Goal: Find contact information: Find contact information

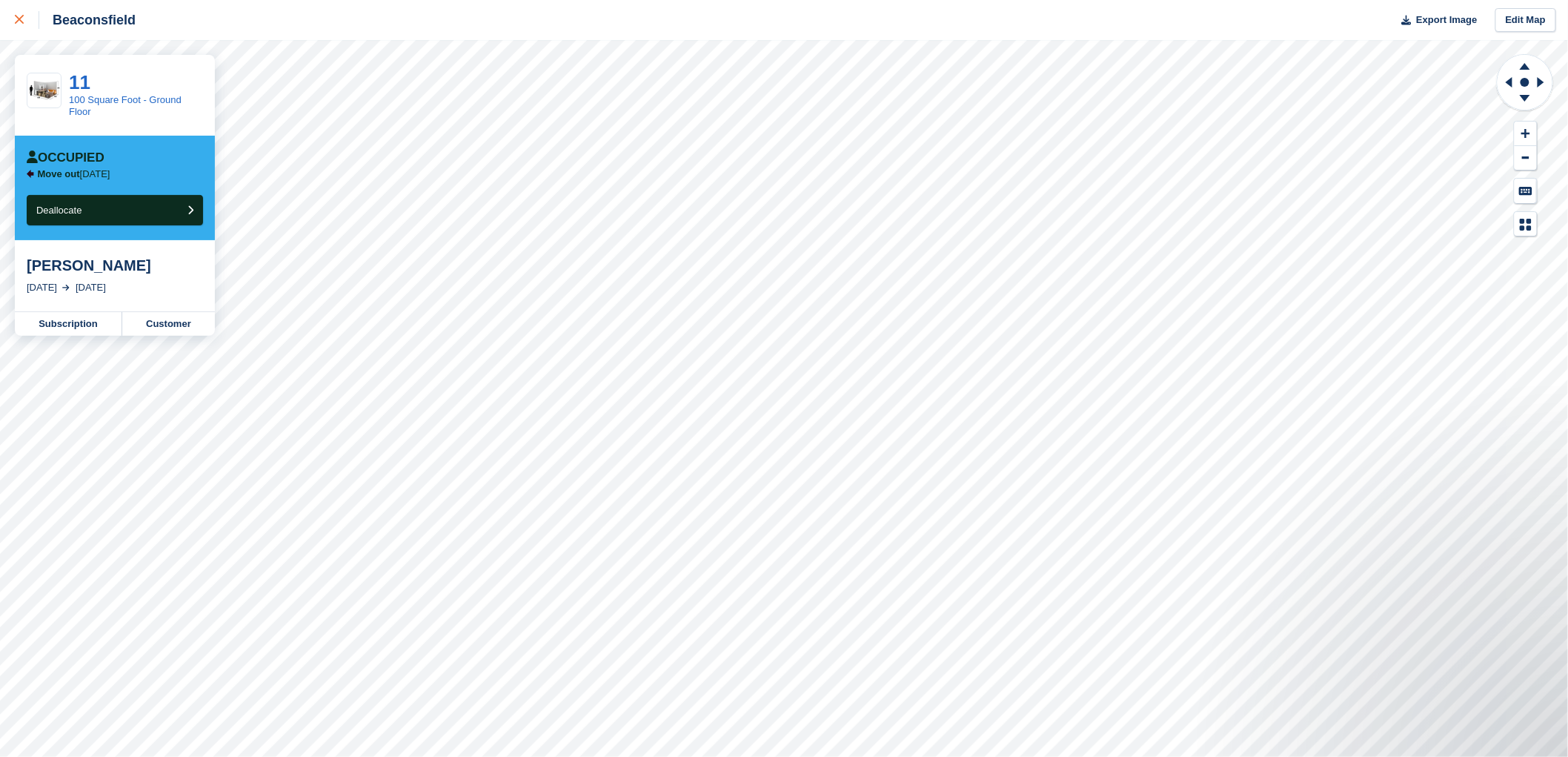
click at [13, 32] on link at bounding box center [19, 20] width 39 height 40
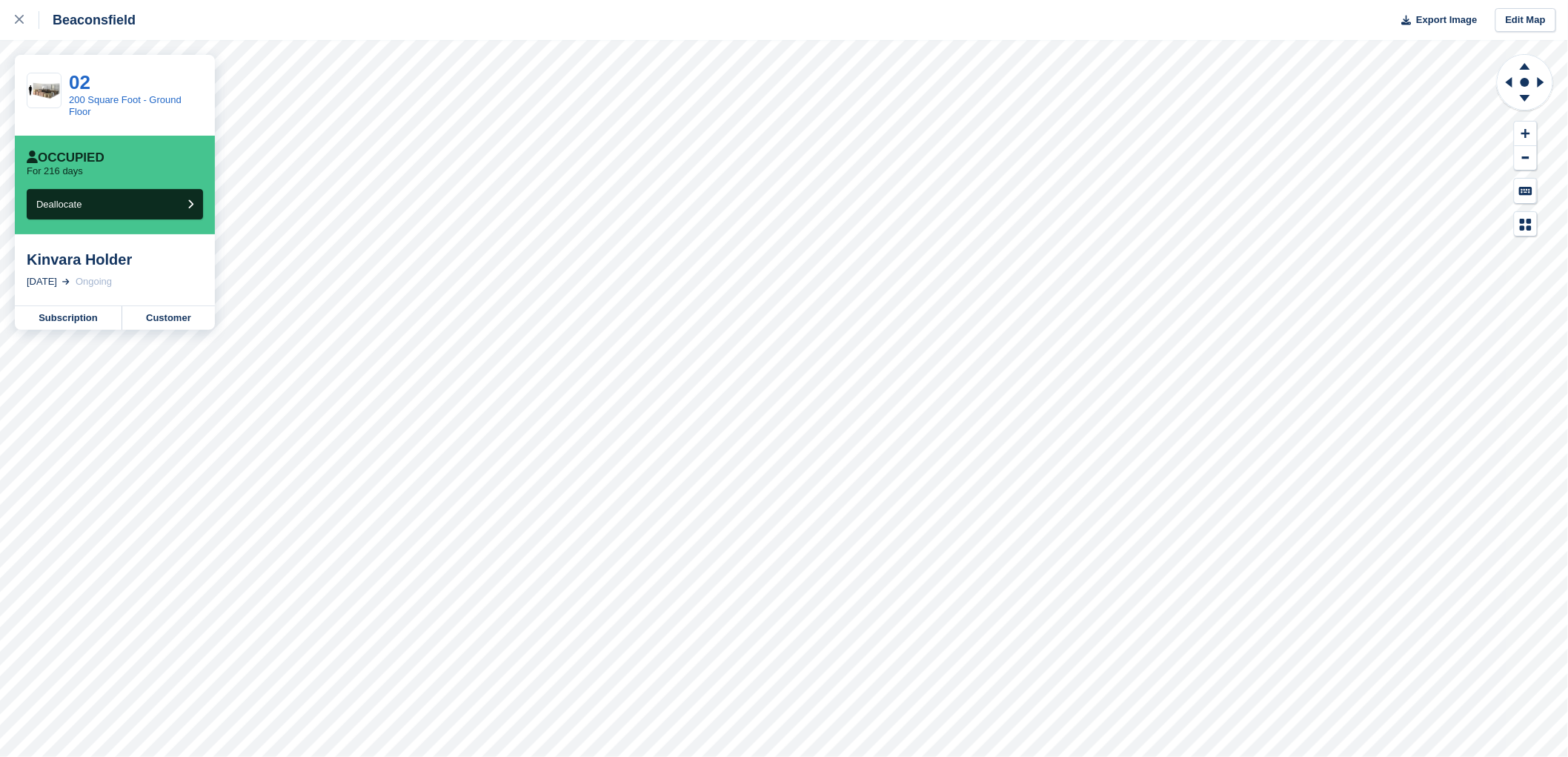
click at [89, 261] on div "Kinvara Holder" at bounding box center [114, 259] width 176 height 18
click at [112, 112] on div "200 Square Foot - Ground Floor" at bounding box center [135, 106] width 134 height 24
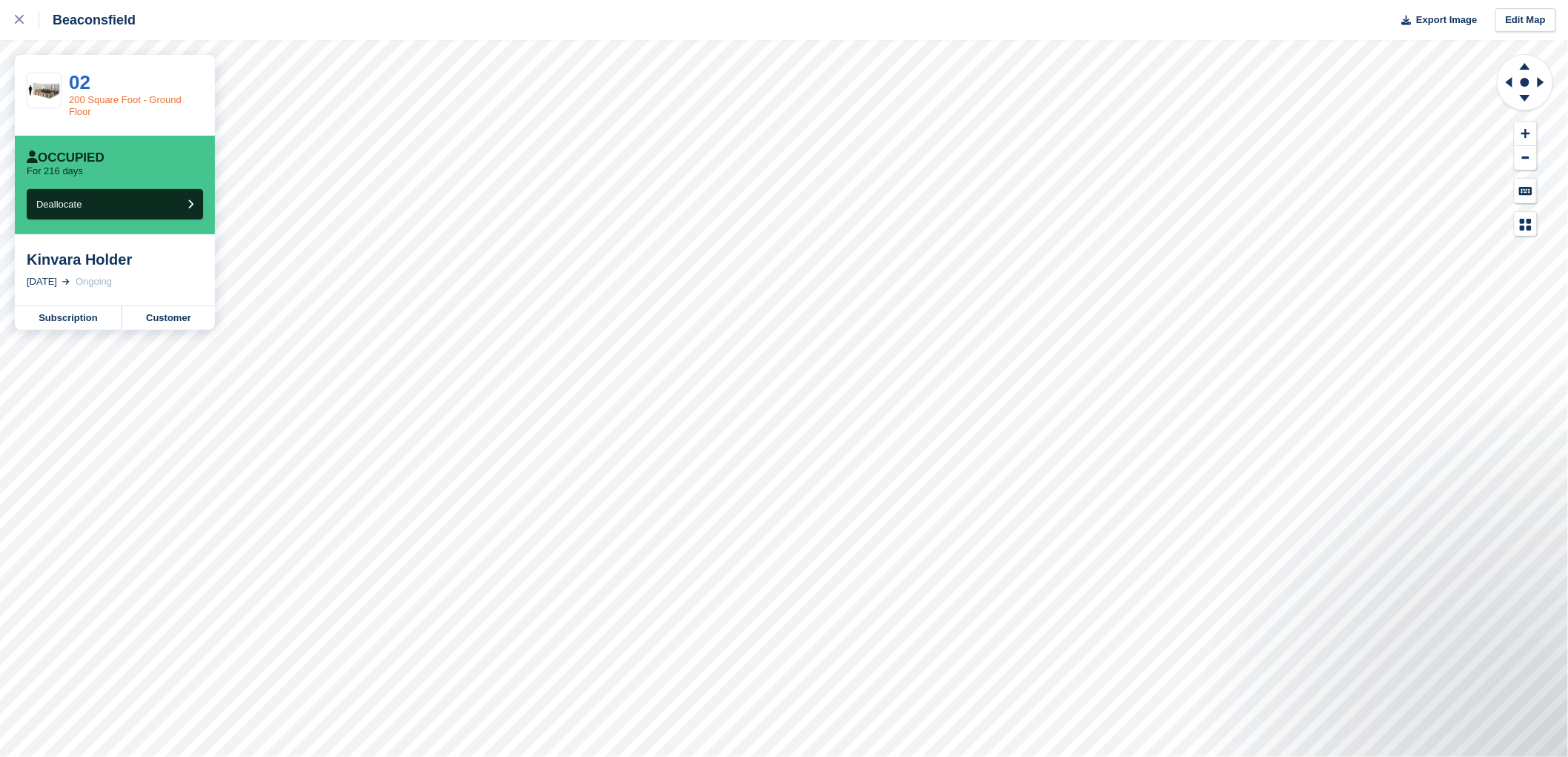
click at [114, 100] on link "200 Square Foot - Ground Floor" at bounding box center [125, 106] width 112 height 23
click at [142, 320] on link "Customer" at bounding box center [168, 317] width 92 height 24
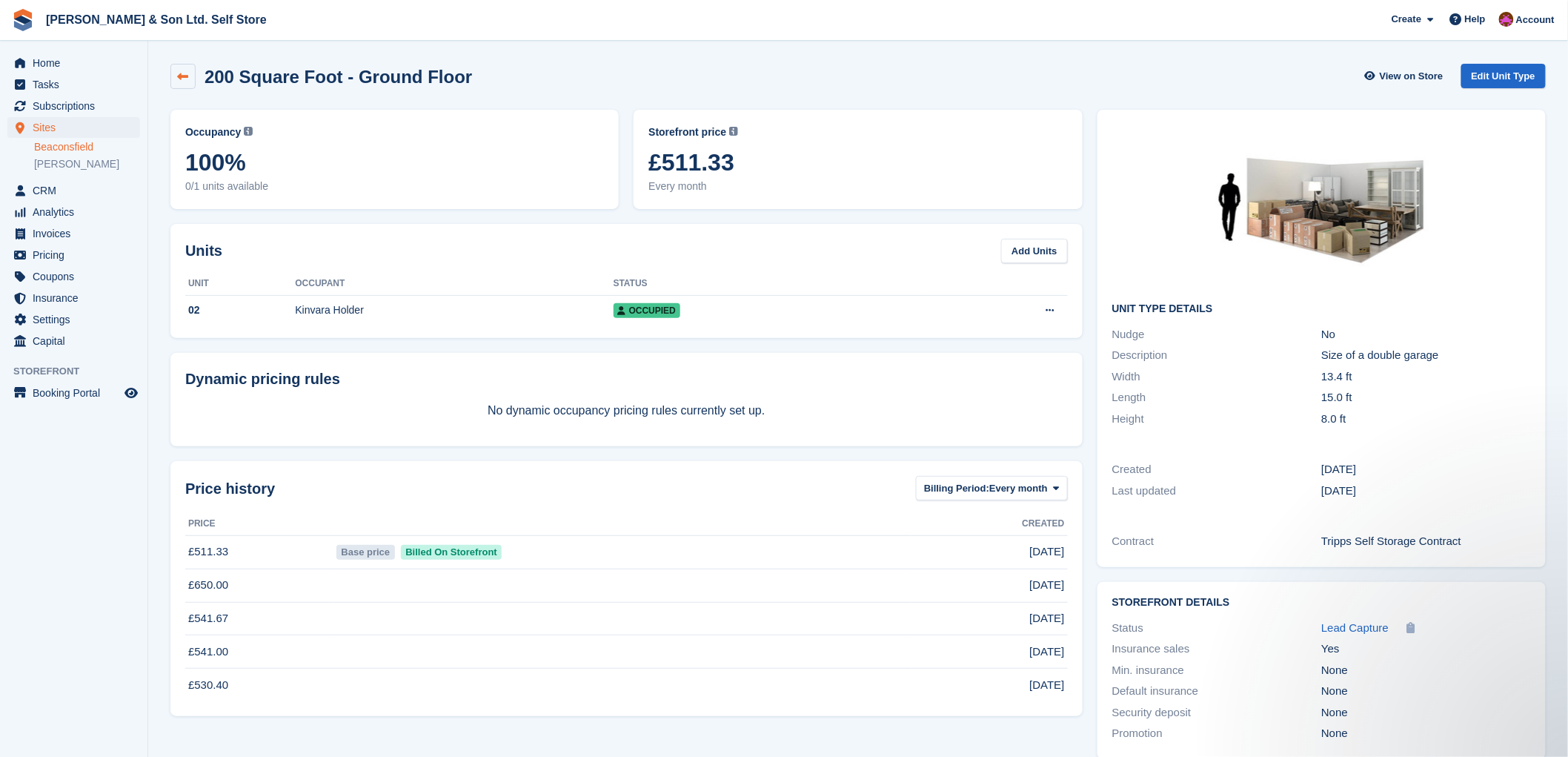
click at [178, 78] on icon at bounding box center [184, 77] width 11 height 11
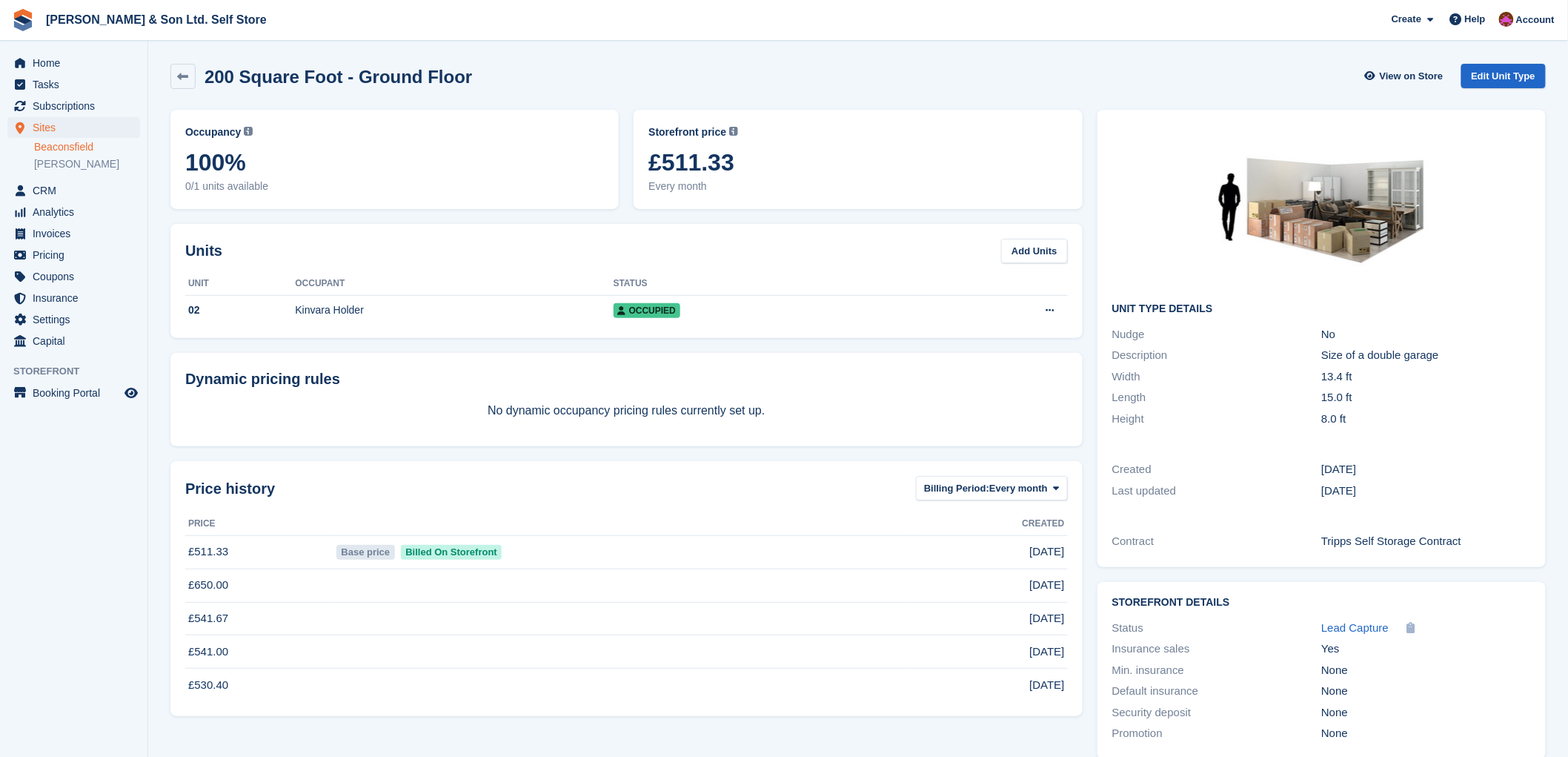
drag, startPoint x: 257, startPoint y: 172, endPoint x: 210, endPoint y: 156, distance: 49.6
click at [257, 172] on span "100%" at bounding box center [394, 162] width 418 height 27
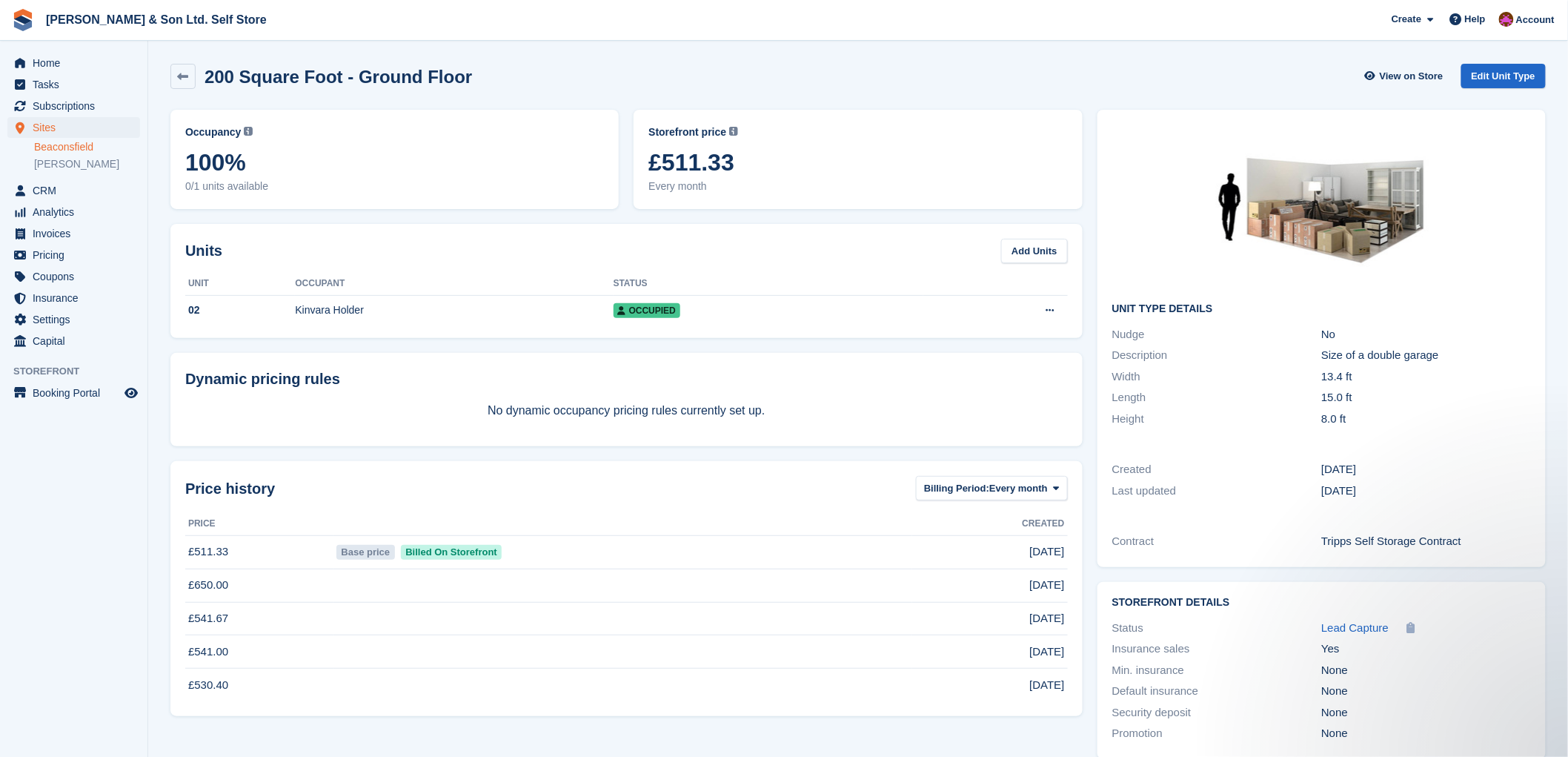
drag, startPoint x: 1338, startPoint y: 208, endPoint x: 1101, endPoint y: 261, distance: 242.9
click at [1337, 209] on img at bounding box center [1320, 208] width 222 height 167
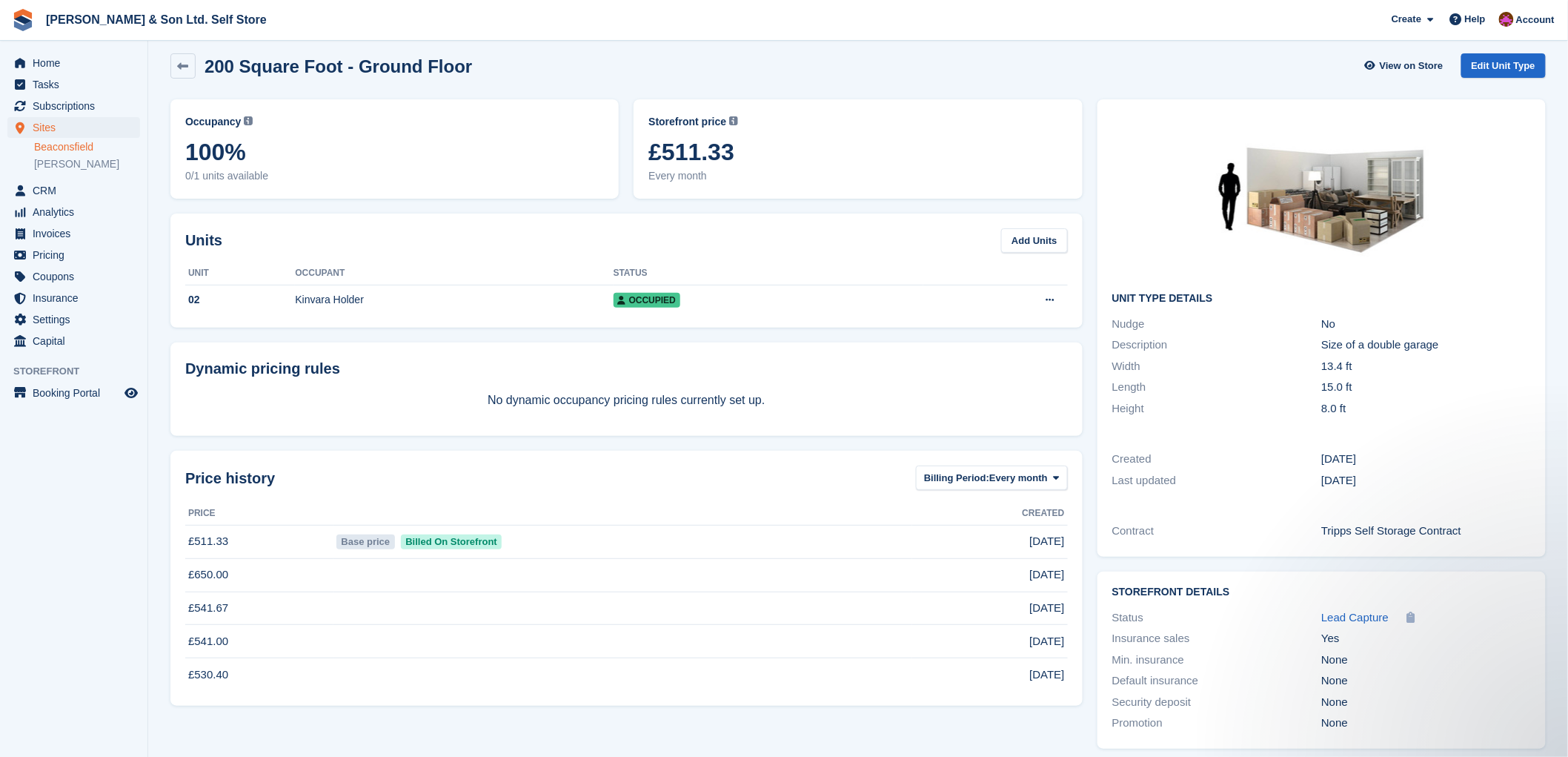
scroll to position [20, 0]
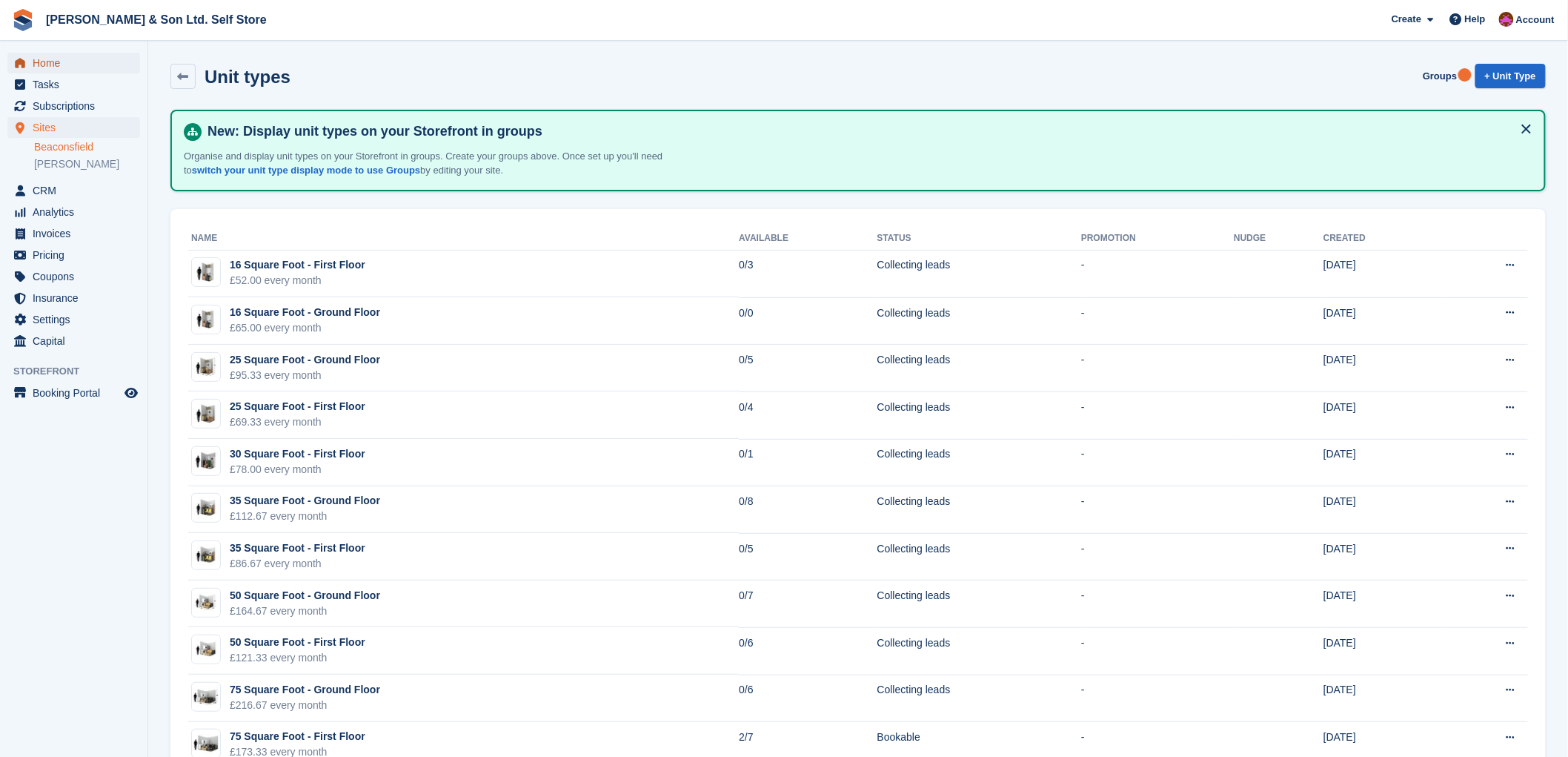
click at [76, 65] on span "Home" at bounding box center [76, 63] width 89 height 21
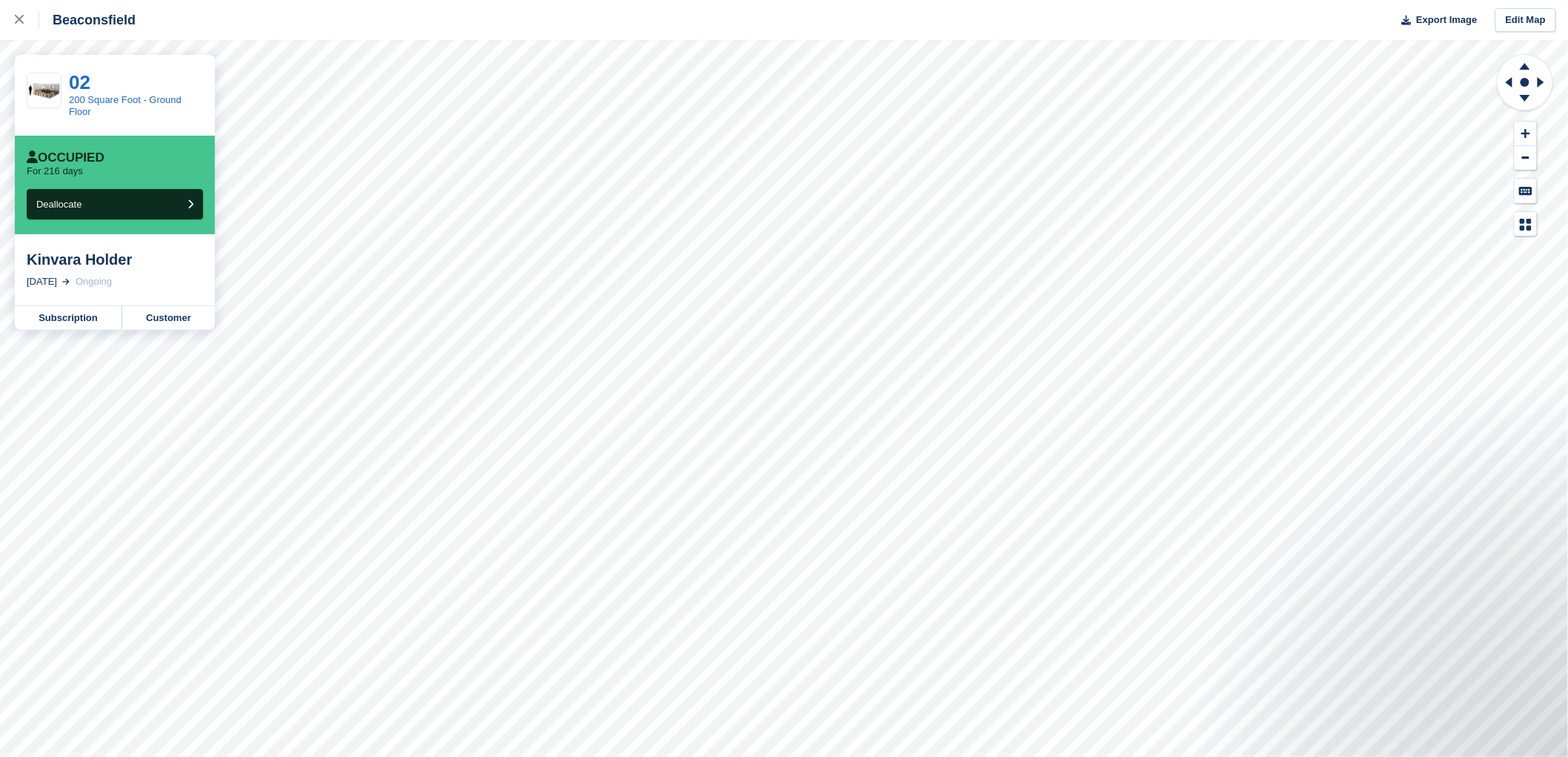
click at [39, 253] on div "Kinvara Holder 20 Apr, 2023 Ongoing" at bounding box center [115, 270] width 200 height 72
click at [42, 261] on div "Kinvara Holder" at bounding box center [114, 259] width 176 height 18
copy div "Kinvara"
click at [110, 253] on div "Kinvara Holder" at bounding box center [114, 259] width 176 height 18
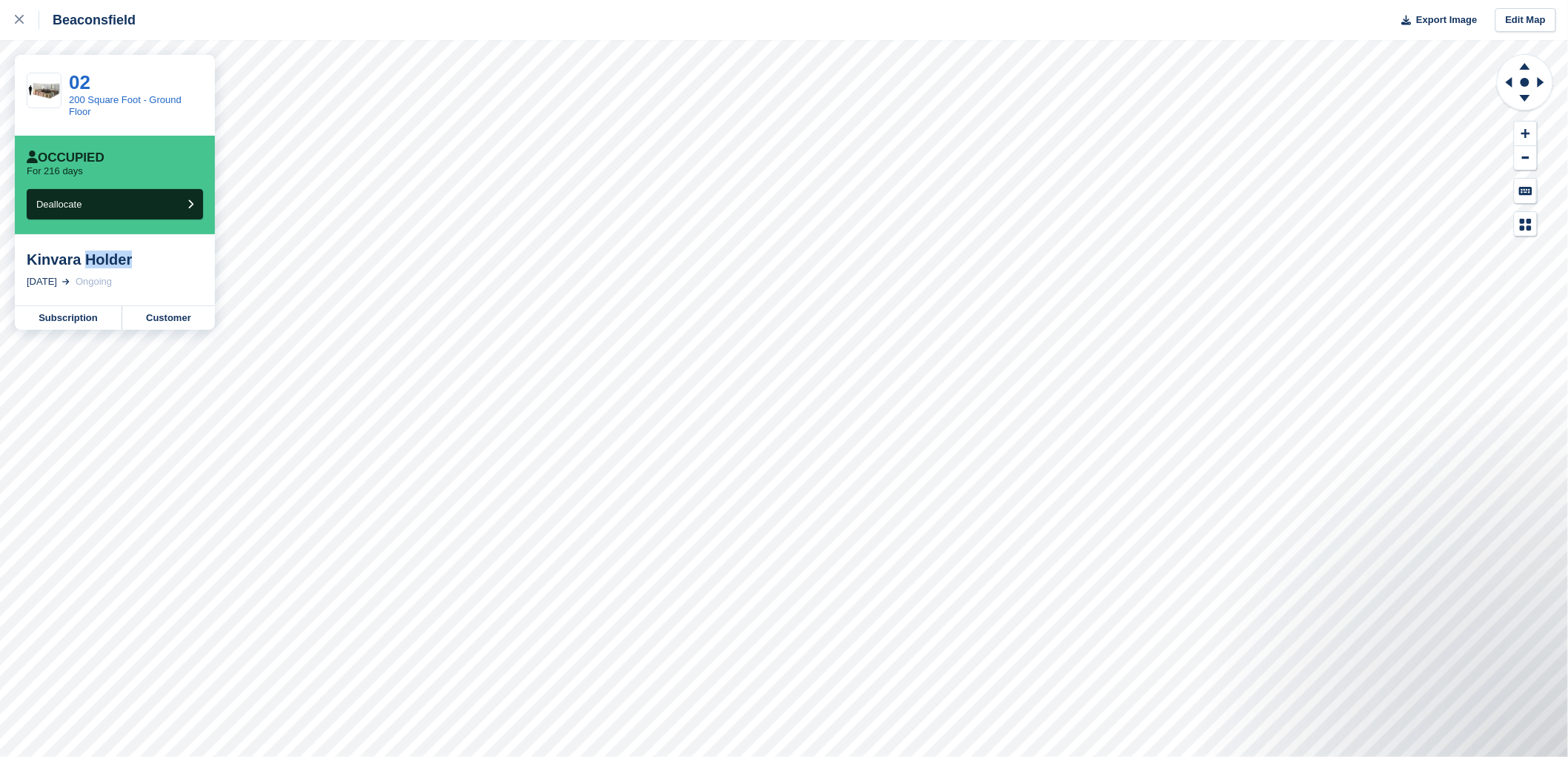
click at [110, 254] on div "Kinvara Holder" at bounding box center [114, 259] width 176 height 18
copy div "Holder"
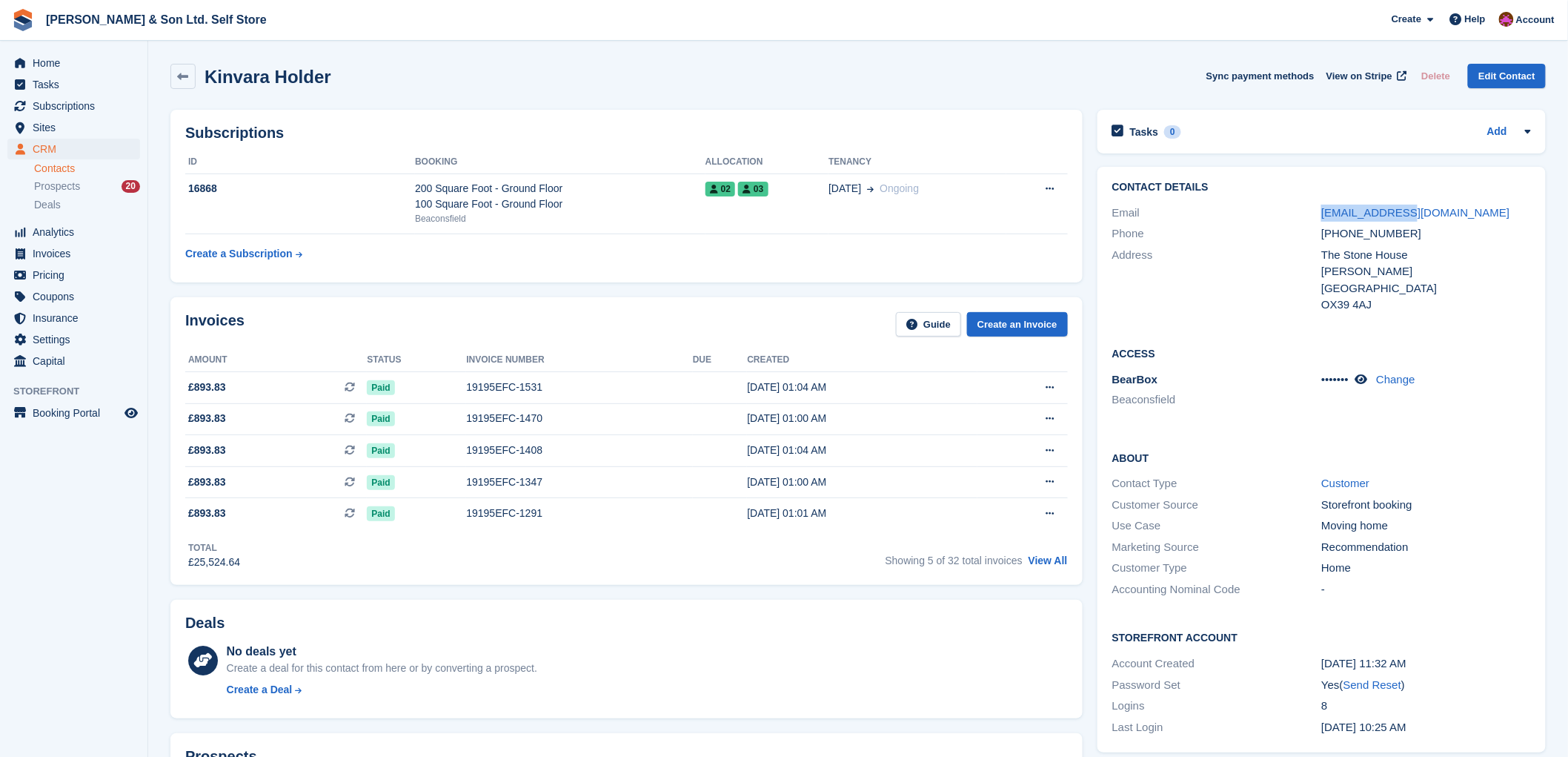
drag, startPoint x: 1422, startPoint y: 208, endPoint x: 1286, endPoint y: 215, distance: 136.2
click at [1312, 209] on div "Email kinvara@me.com" at bounding box center [1321, 213] width 418 height 22
copy div "kinvara@me.com"
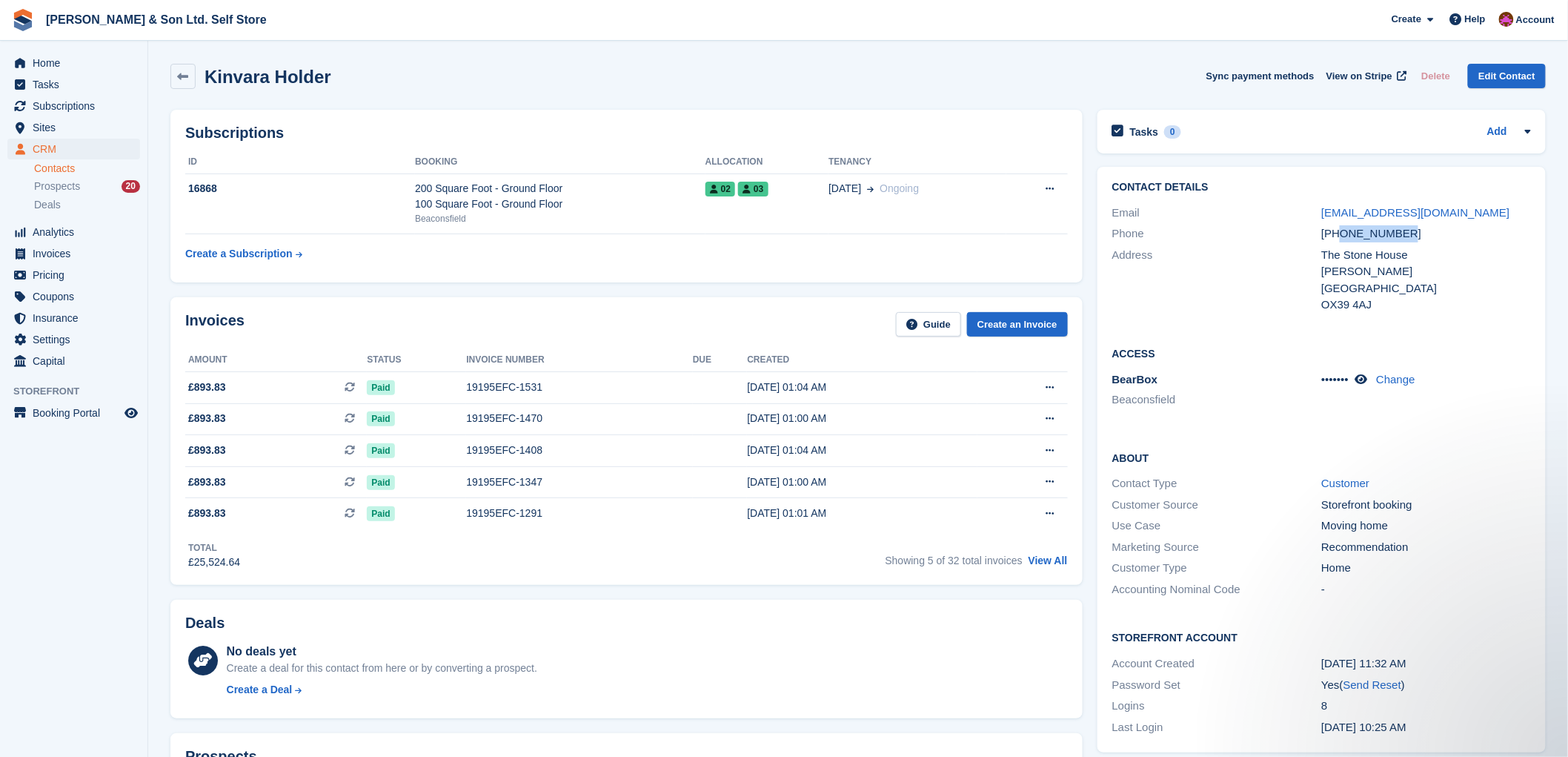
drag, startPoint x: 1338, startPoint y: 233, endPoint x: 1419, endPoint y: 235, distance: 81.0
click at [1419, 235] on div "+447876223172" at bounding box center [1426, 234] width 210 height 17
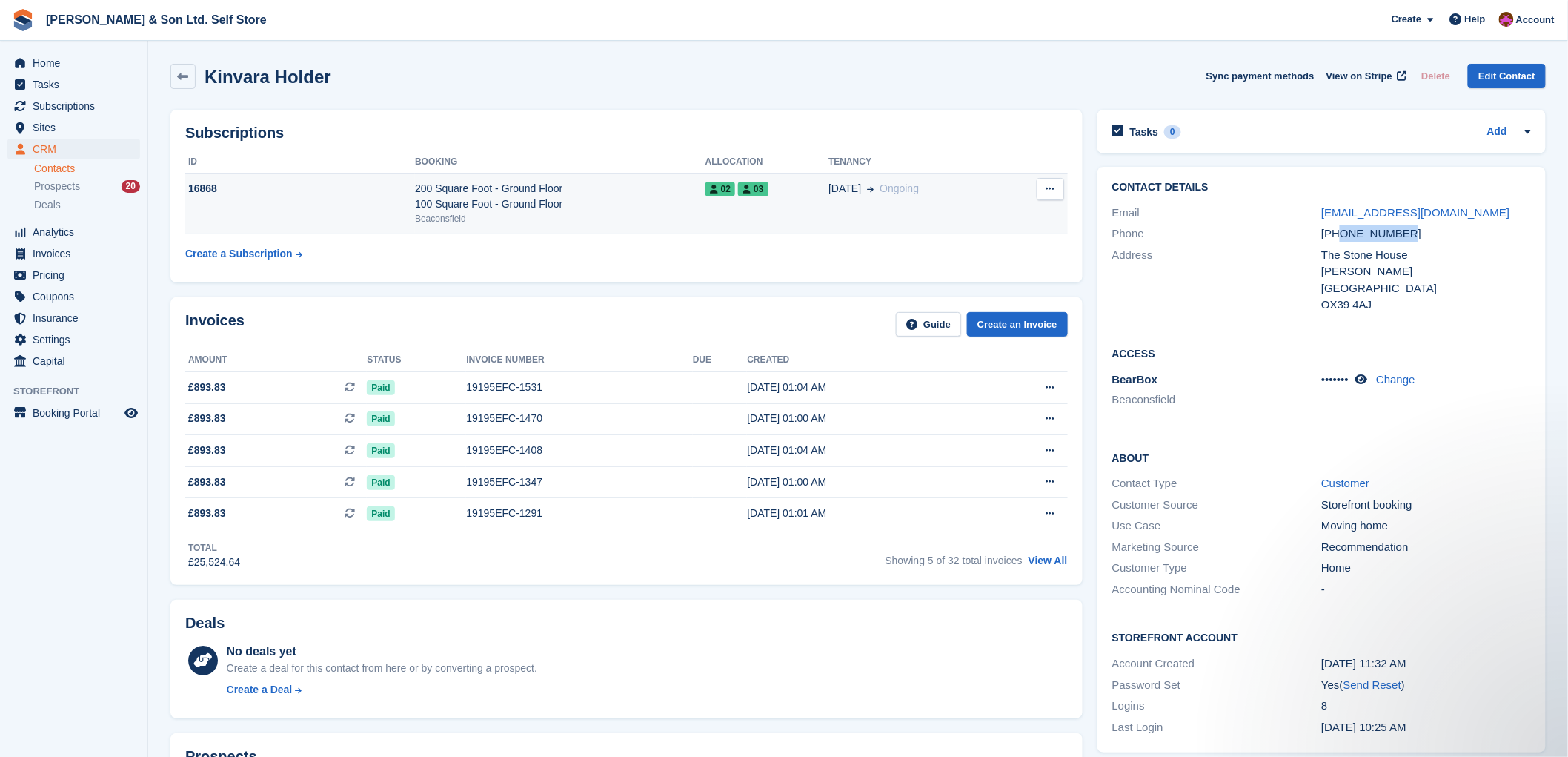
copy div "7876223172"
